Goal: Find specific page/section: Find specific page/section

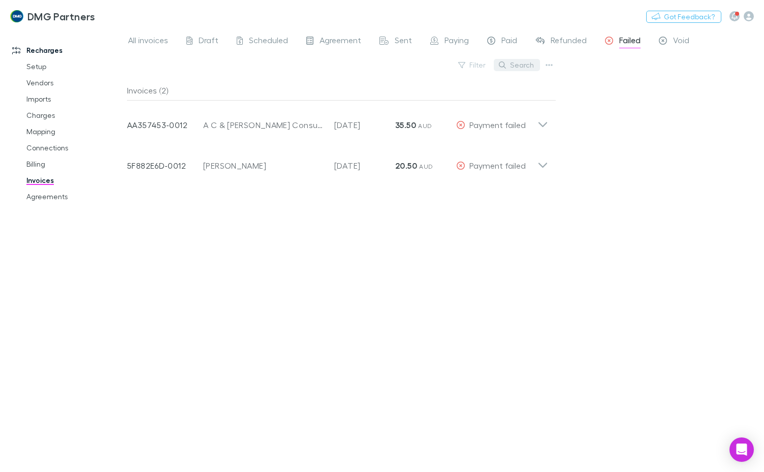
click at [530, 70] on button "Search" at bounding box center [517, 65] width 46 height 12
type input "*"
click at [55, 207] on div "Recharges Setup Vendors Imports Charges Mapping Connections Billing Invoices Ag…" at bounding box center [67, 247] width 135 height 431
click at [45, 194] on link "Agreements" at bounding box center [74, 196] width 116 height 16
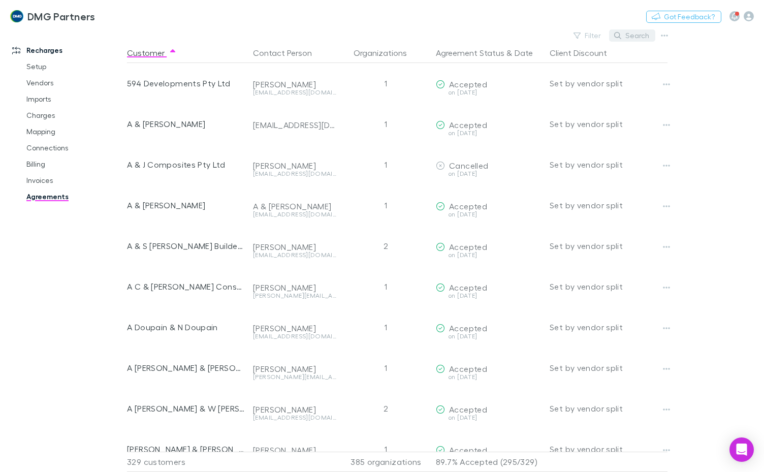
drag, startPoint x: 637, startPoint y: 33, endPoint x: 623, endPoint y: 30, distance: 14.4
click at [636, 33] on button "Search" at bounding box center [632, 35] width 46 height 12
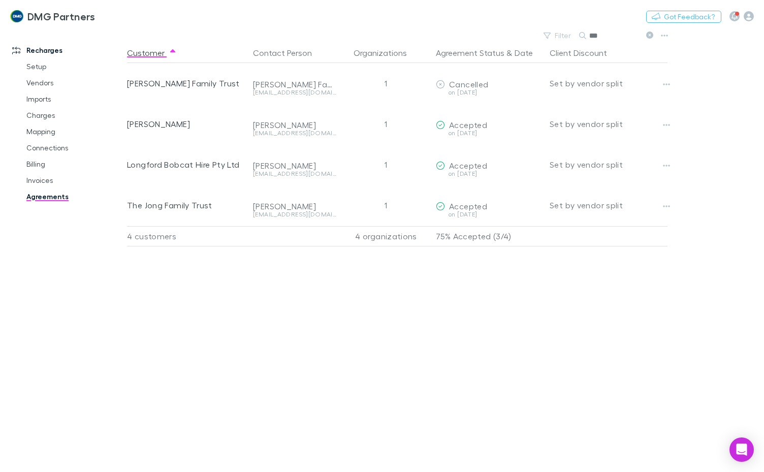
type input "***"
